Goal: Task Accomplishment & Management: Manage account settings

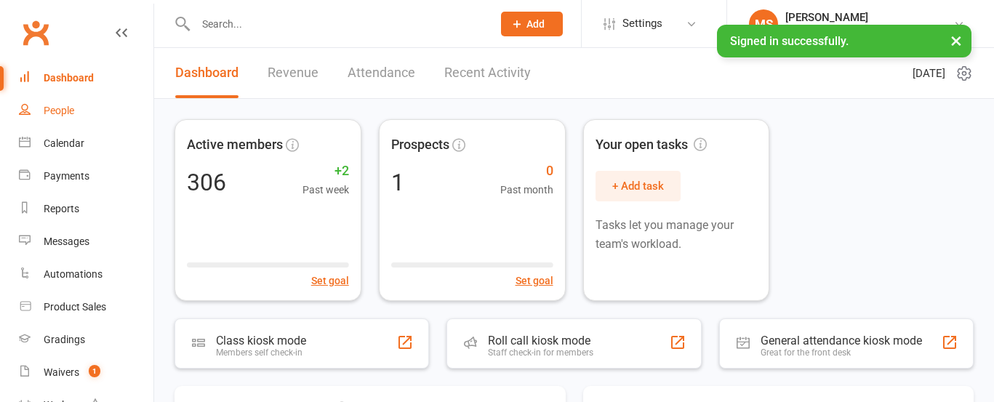
click at [63, 106] on div "People" at bounding box center [59, 111] width 31 height 12
select select "100"
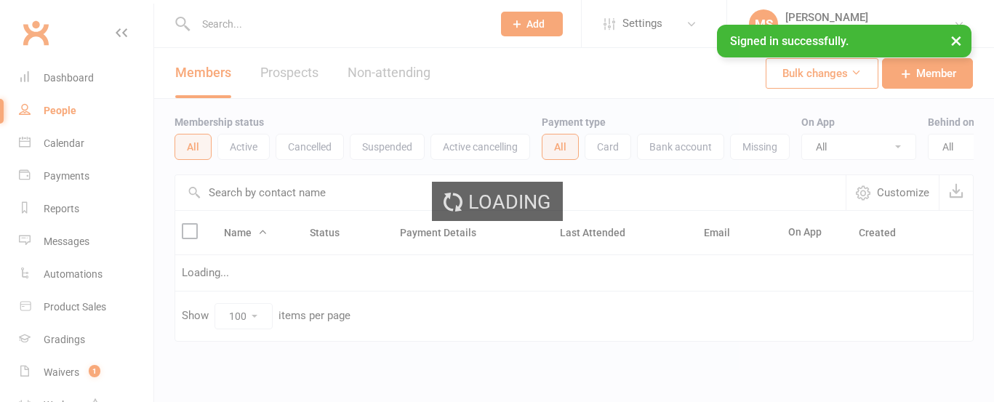
click at [235, 23] on div "Loading" at bounding box center [497, 201] width 994 height 402
click at [211, 23] on input "text" at bounding box center [336, 24] width 291 height 20
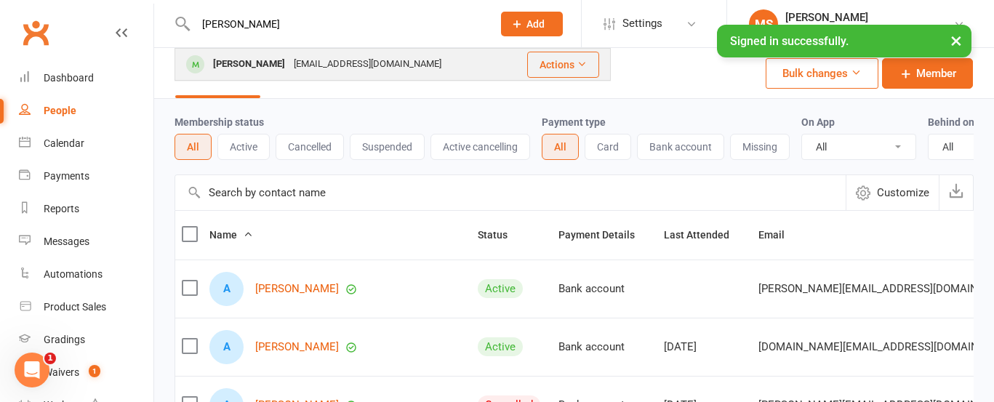
type input "[PERSON_NAME]"
click at [247, 71] on div "[PERSON_NAME]" at bounding box center [249, 64] width 81 height 21
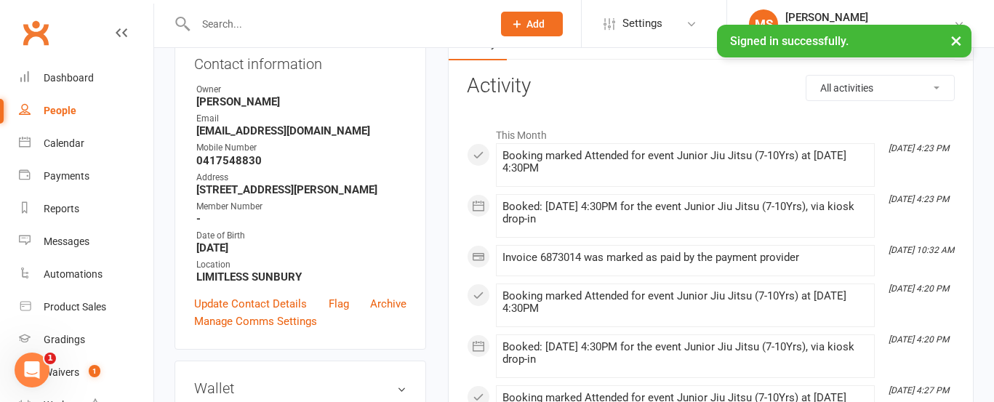
scroll to position [172, 0]
click at [230, 311] on link "Update Contact Details" at bounding box center [250, 302] width 113 height 17
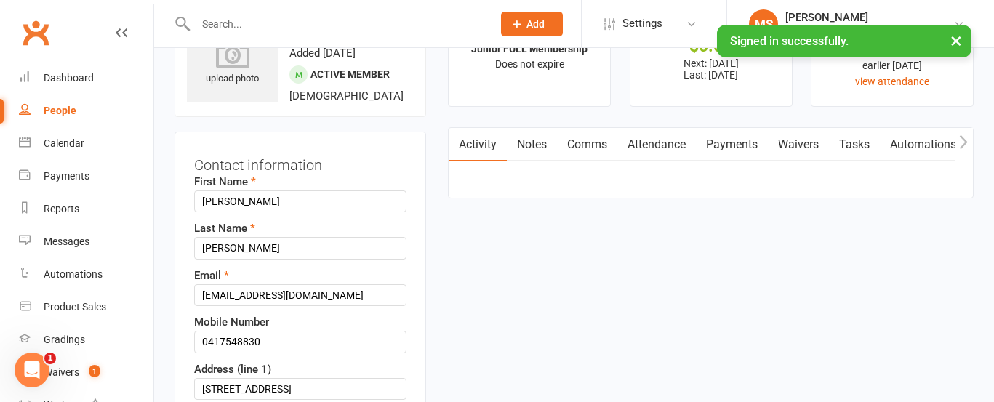
scroll to position [68, 0]
click at [255, 299] on input "[EMAIL_ADDRESS][DOMAIN_NAME]" at bounding box center [300, 297] width 212 height 22
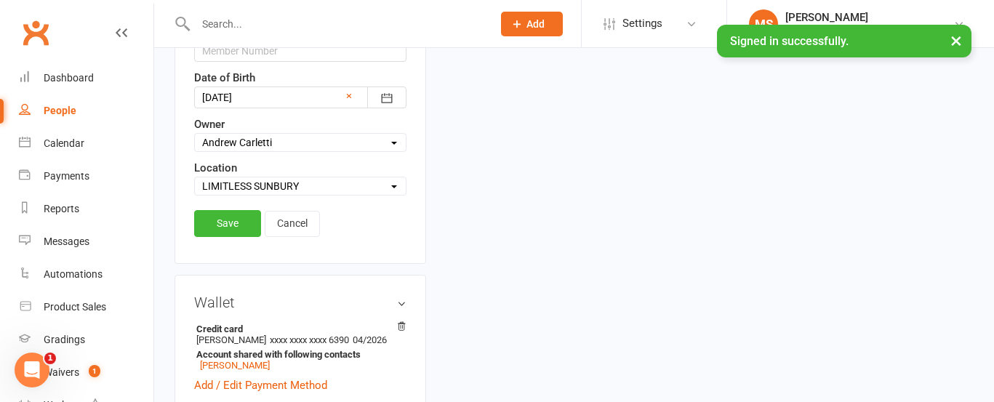
scroll to position [641, 0]
type input "[EMAIL_ADDRESS][DOMAIN_NAME]"
click at [216, 223] on link "Save" at bounding box center [227, 224] width 67 height 26
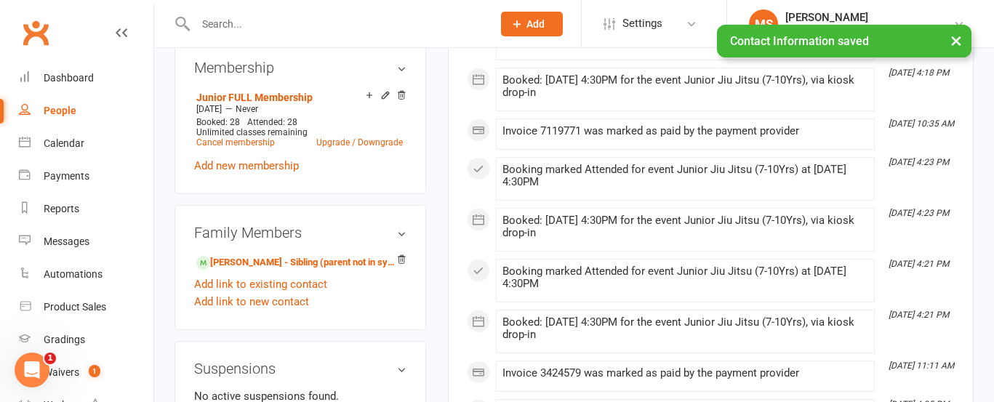
scroll to position [0, 0]
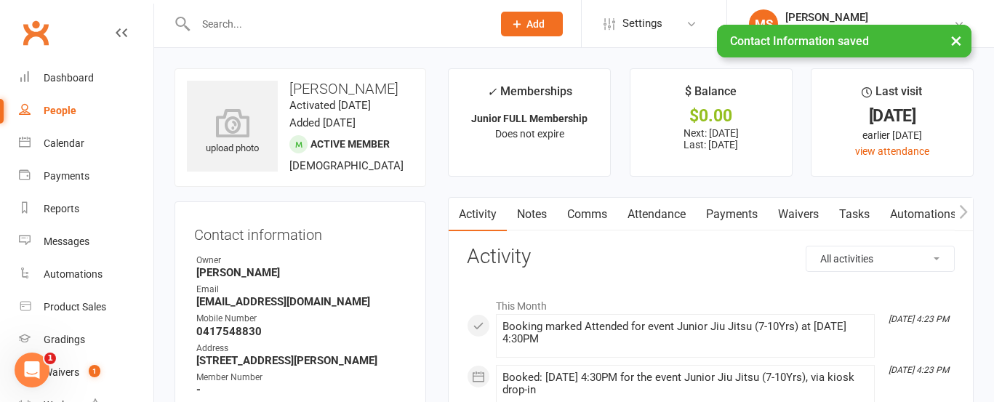
click at [269, 22] on input "text" at bounding box center [336, 24] width 291 height 20
type input "h"
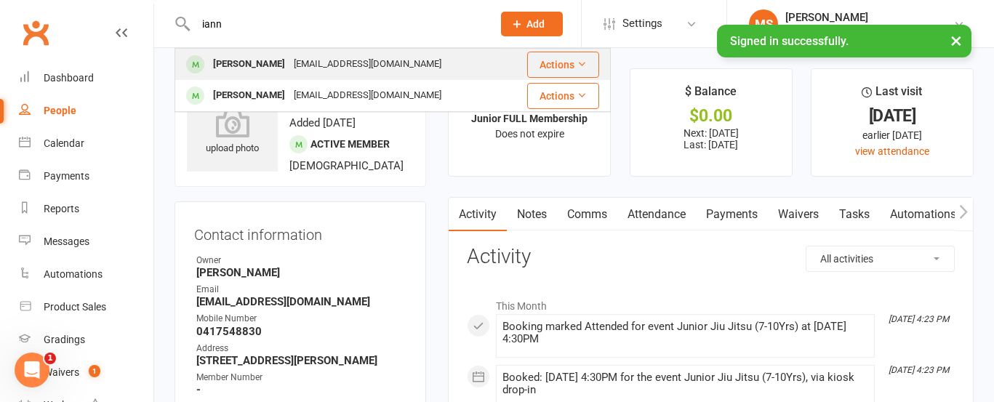
type input "iann"
click at [253, 65] on div "[PERSON_NAME]" at bounding box center [249, 64] width 81 height 21
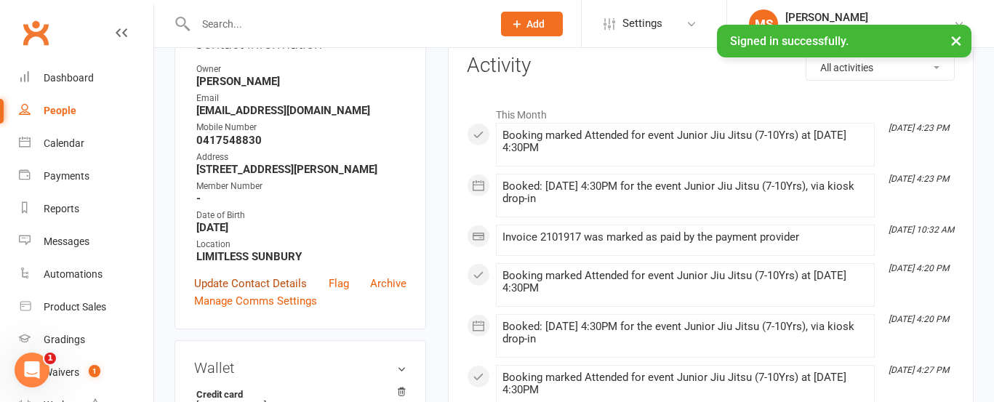
scroll to position [201, 0]
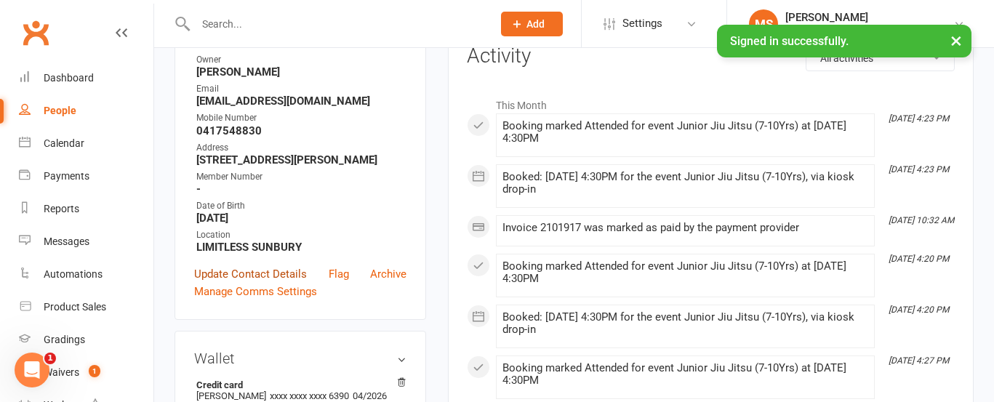
click at [246, 283] on link "Update Contact Details" at bounding box center [250, 273] width 113 height 17
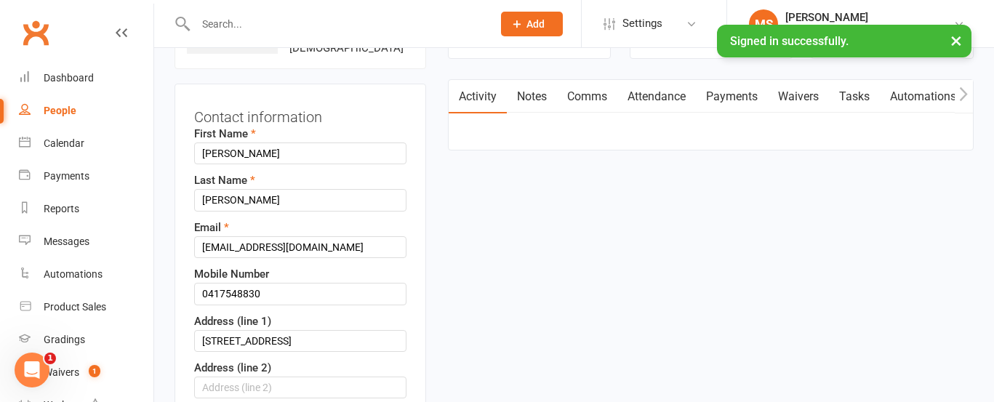
scroll to position [68, 0]
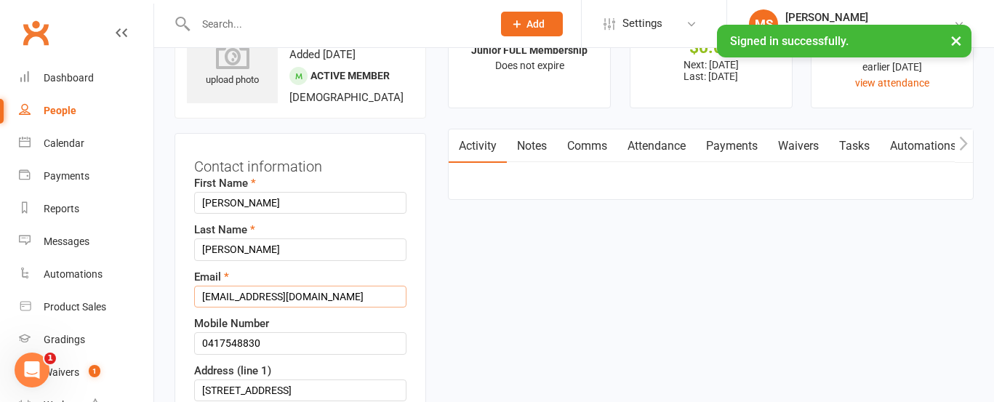
click at [256, 297] on input "[EMAIL_ADDRESS][DOMAIN_NAME]" at bounding box center [300, 297] width 212 height 22
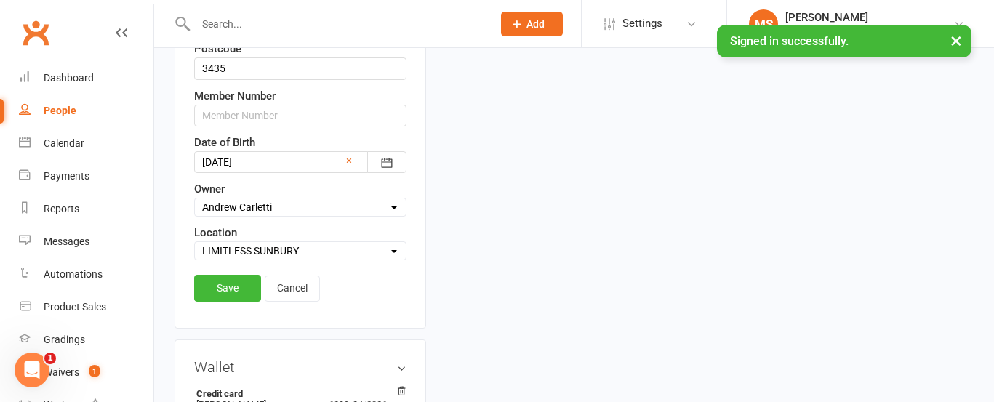
scroll to position [593, 0]
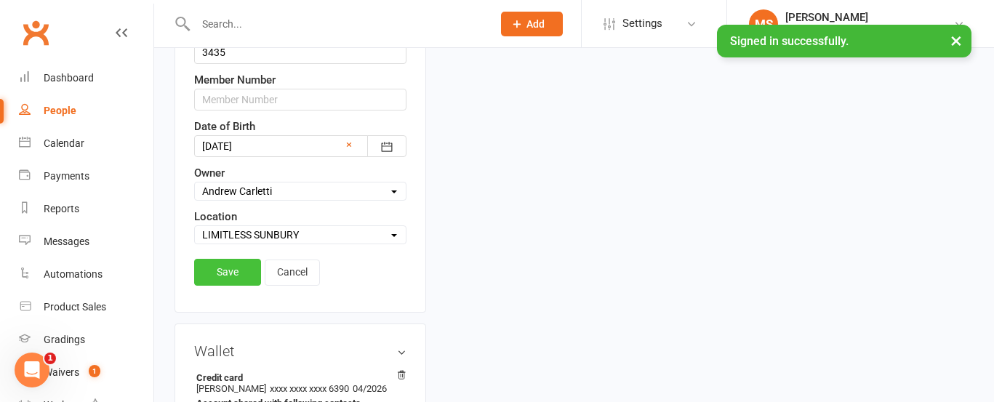
type input "[EMAIL_ADDRESS][DOMAIN_NAME]"
click at [225, 266] on link "Save" at bounding box center [227, 272] width 67 height 26
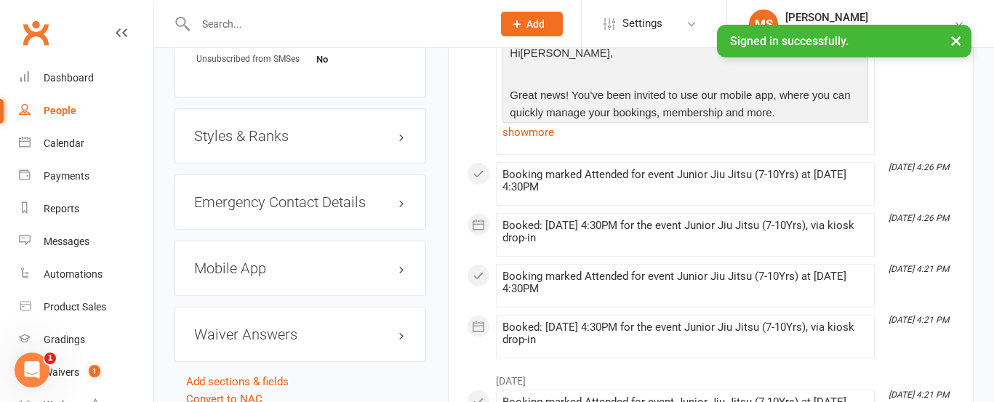
scroll to position [1119, 0]
click at [263, 271] on h3 "Mobile App" at bounding box center [300, 267] width 212 height 16
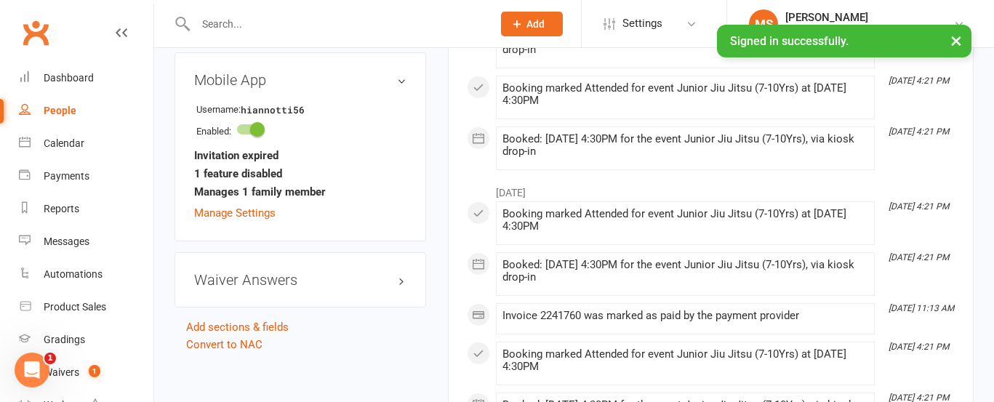
scroll to position [1309, 0]
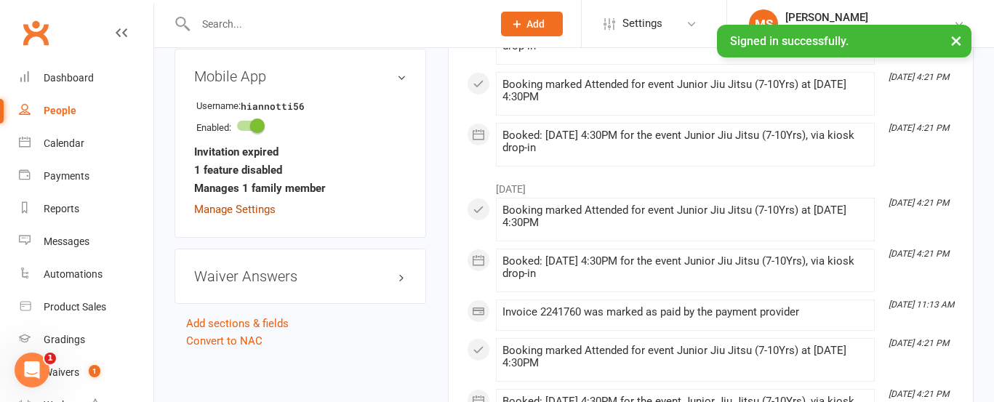
click at [250, 216] on link "Manage Settings" at bounding box center [234, 209] width 81 height 13
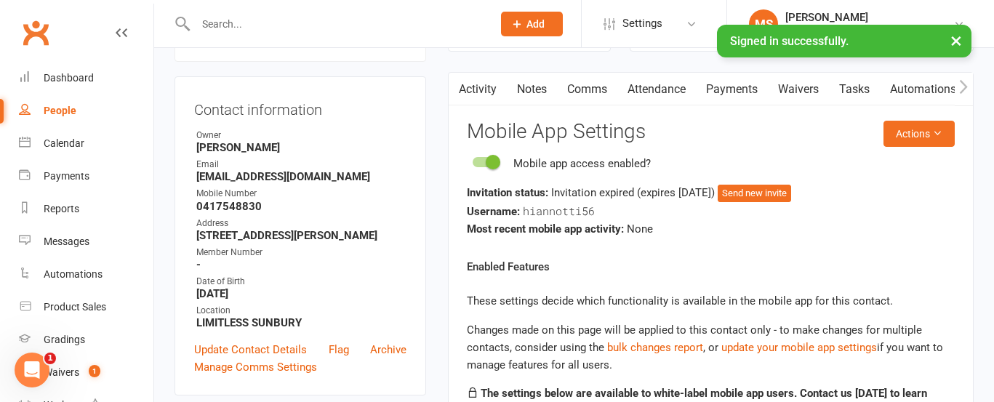
scroll to position [124, 0]
click at [780, 195] on button "Send new invite" at bounding box center [753, 193] width 73 height 17
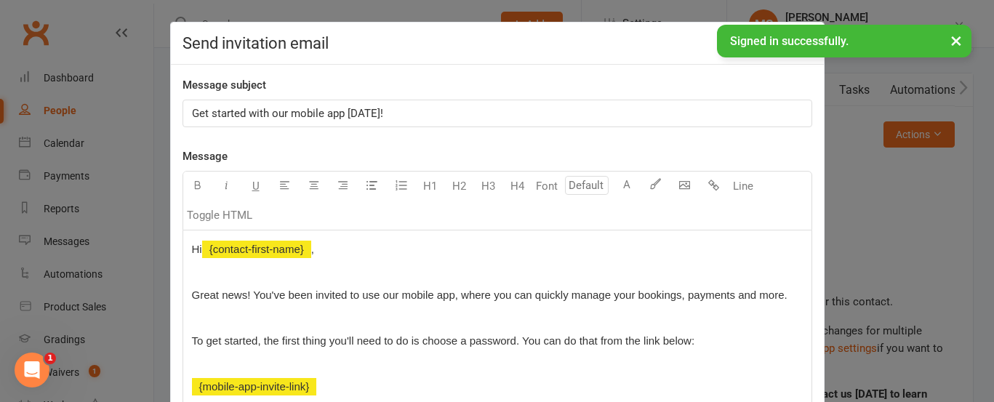
click at [193, 112] on span "Get started with our mobile app [DATE]!" at bounding box center [287, 113] width 191 height 13
click at [706, 295] on span "Great news! You've been invited to use our mobile app, where you can quickly ma…" at bounding box center [489, 295] width 595 height 12
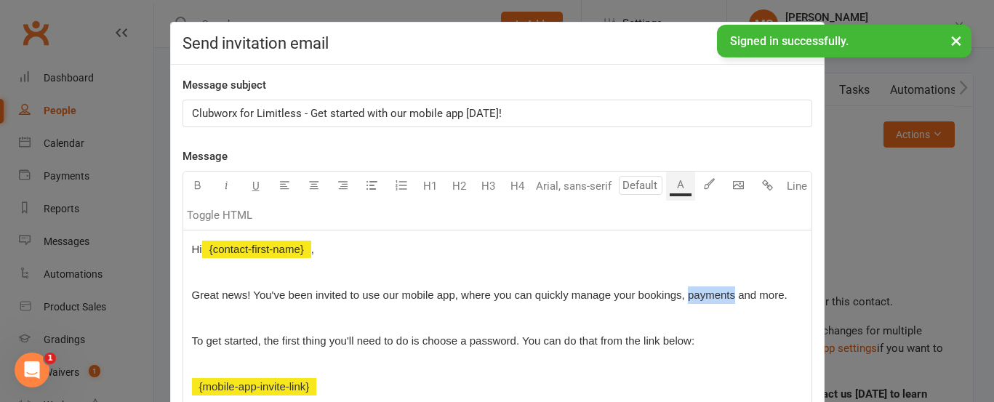
click at [706, 295] on span "Great news! You've been invited to use our mobile app, where you can quickly ma…" at bounding box center [489, 295] width 595 height 12
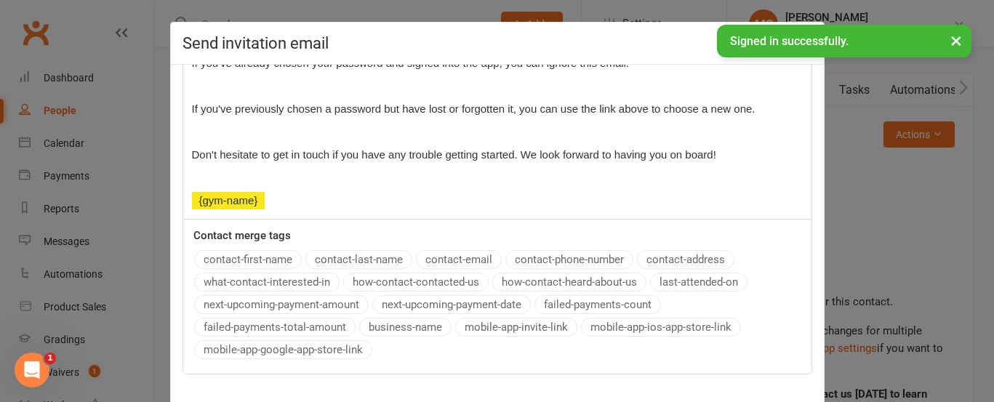
scroll to position [81, 0]
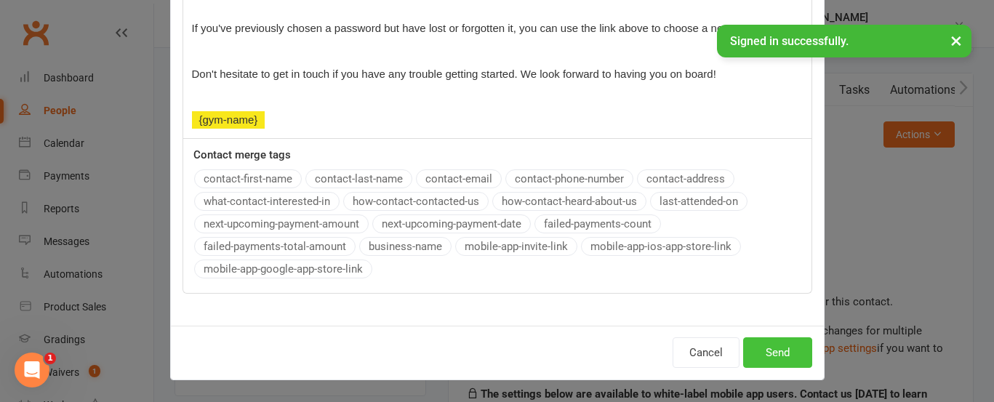
click at [768, 352] on button "Send" at bounding box center [777, 352] width 69 height 31
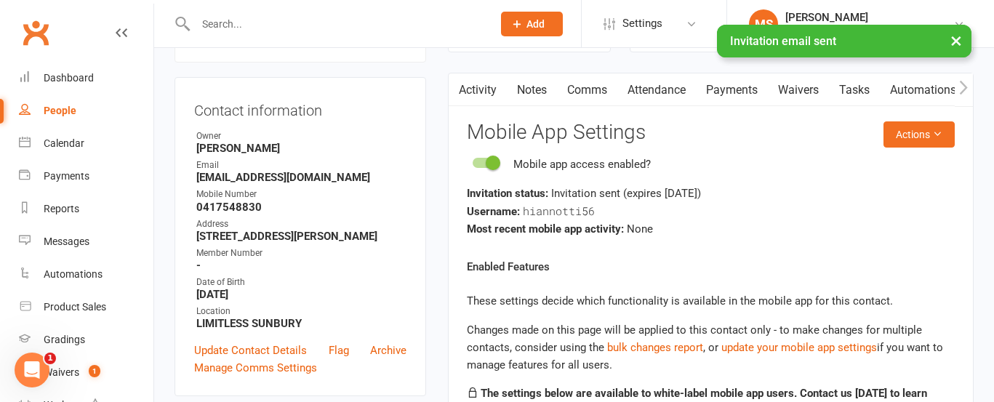
scroll to position [0, 0]
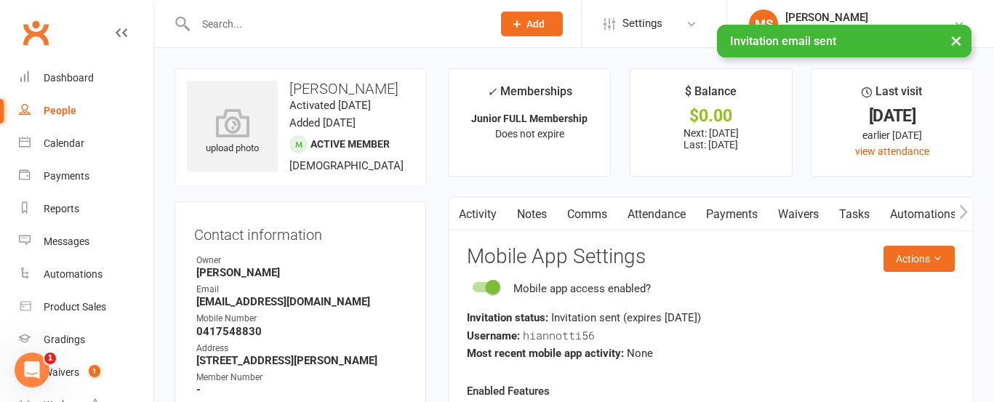
click at [246, 20] on input "text" at bounding box center [336, 24] width 291 height 20
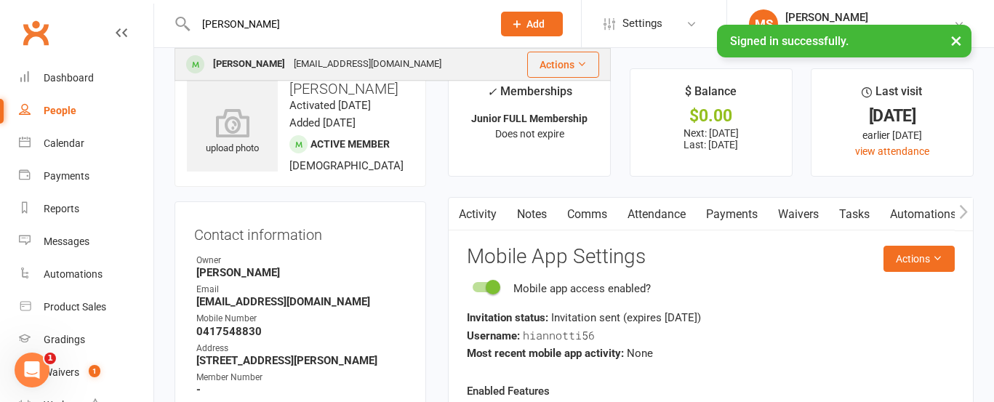
type input "[PERSON_NAME]"
click at [257, 65] on div "[PERSON_NAME]" at bounding box center [249, 64] width 81 height 21
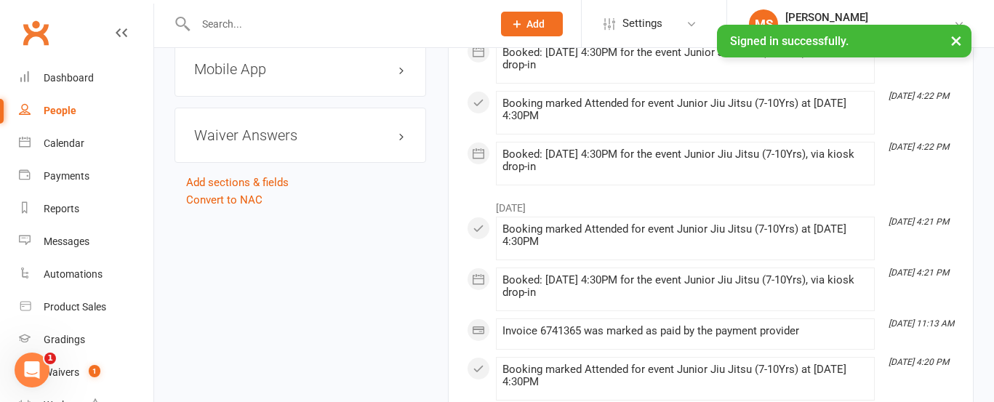
scroll to position [1286, 0]
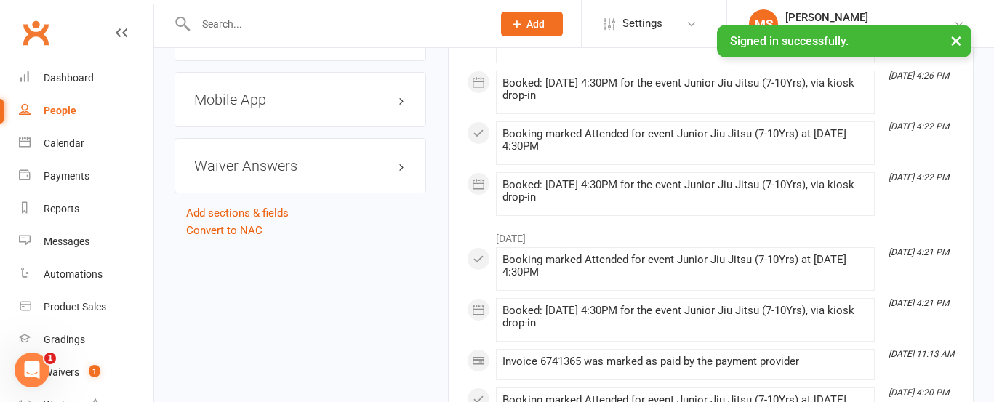
click at [266, 108] on h3 "Mobile App" at bounding box center [300, 100] width 212 height 16
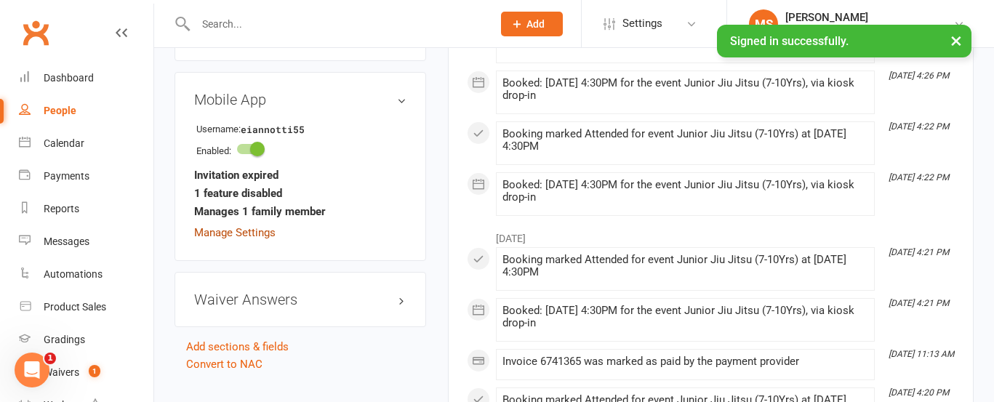
click at [254, 239] on link "Manage Settings" at bounding box center [234, 232] width 81 height 13
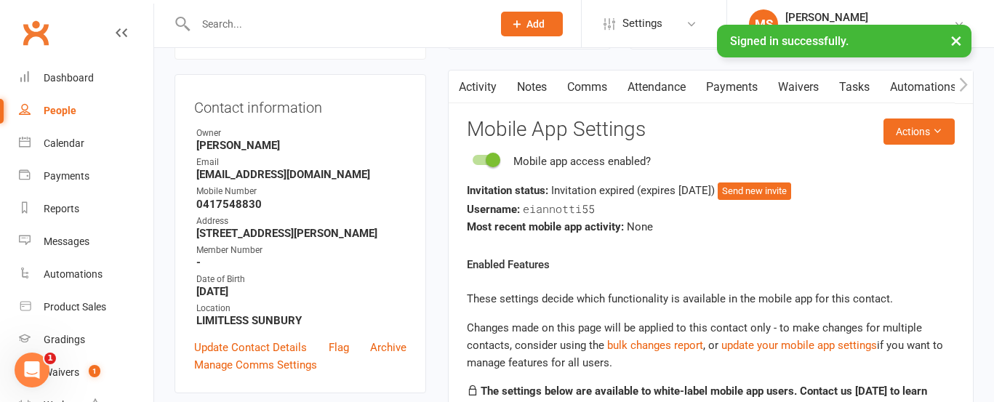
scroll to position [124, 0]
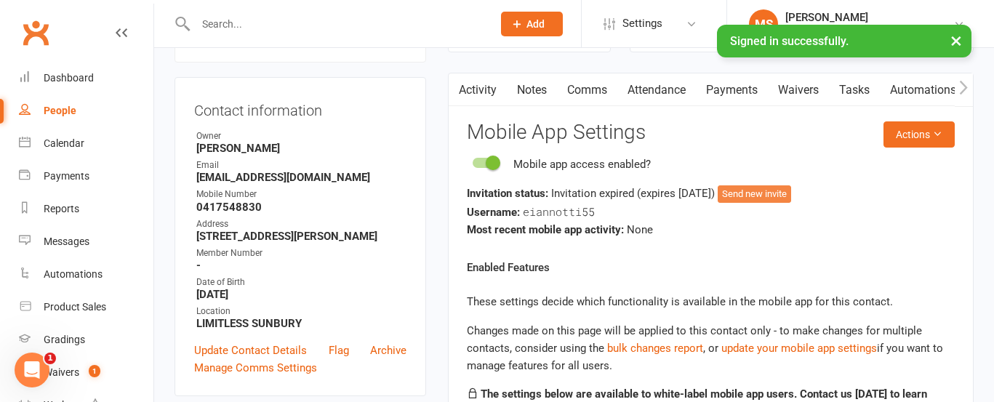
click at [782, 196] on button "Send new invite" at bounding box center [753, 193] width 73 height 17
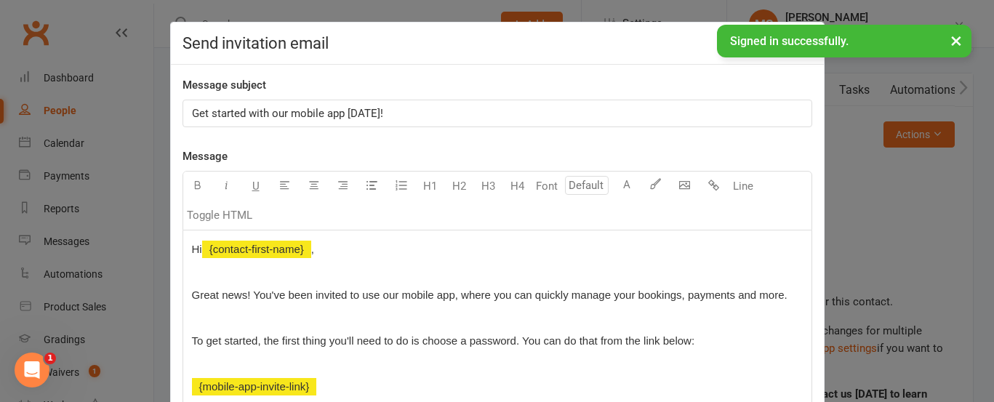
click at [190, 111] on div "Get started with our mobile app [DATE]!" at bounding box center [497, 113] width 628 height 26
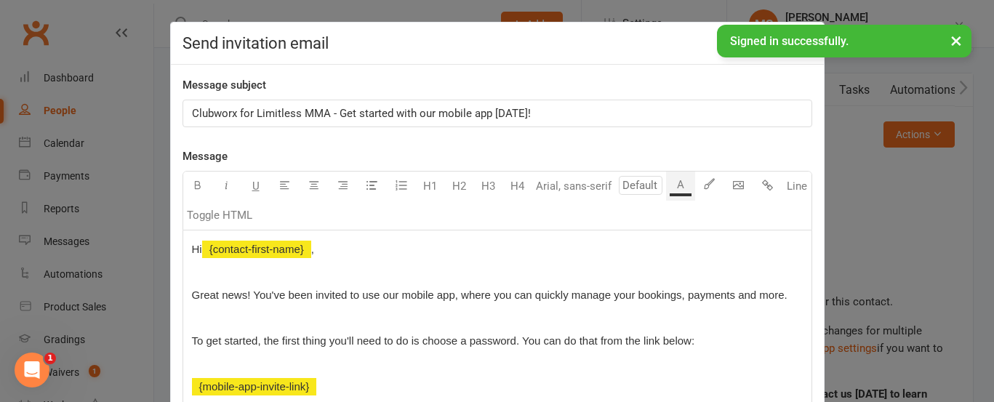
click at [701, 292] on span "Great news! You've been invited to use our mobile app, where you can quickly ma…" at bounding box center [489, 295] width 595 height 12
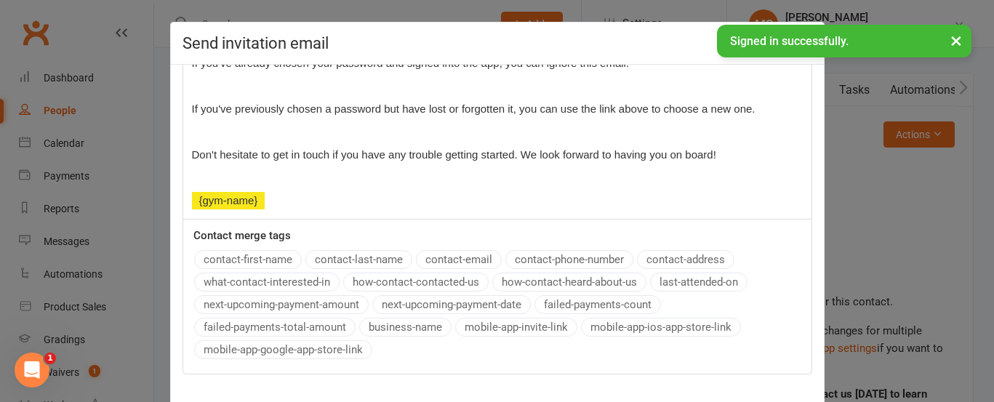
scroll to position [81, 0]
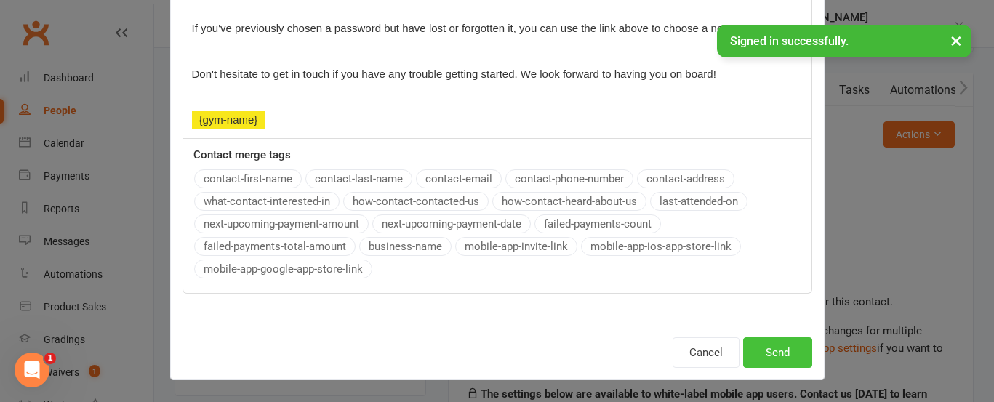
click at [786, 349] on button "Send" at bounding box center [777, 352] width 69 height 31
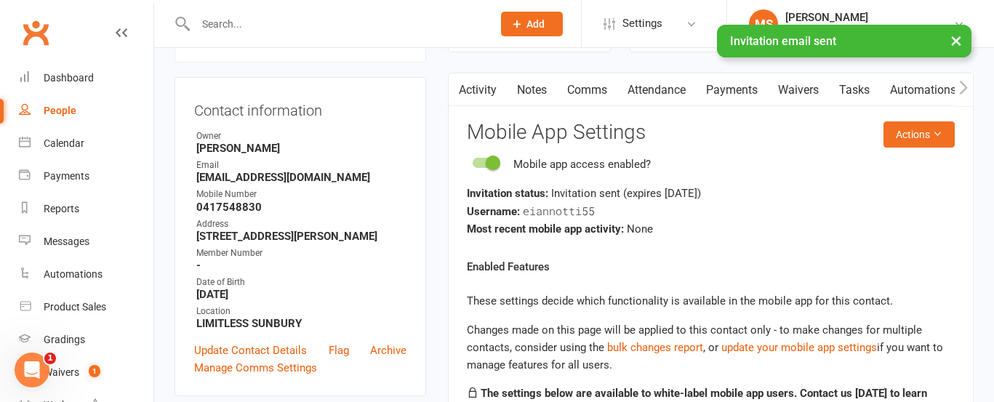
click at [60, 105] on div "People" at bounding box center [60, 111] width 33 height 12
select select "100"
